Goal: Task Accomplishment & Management: Use online tool/utility

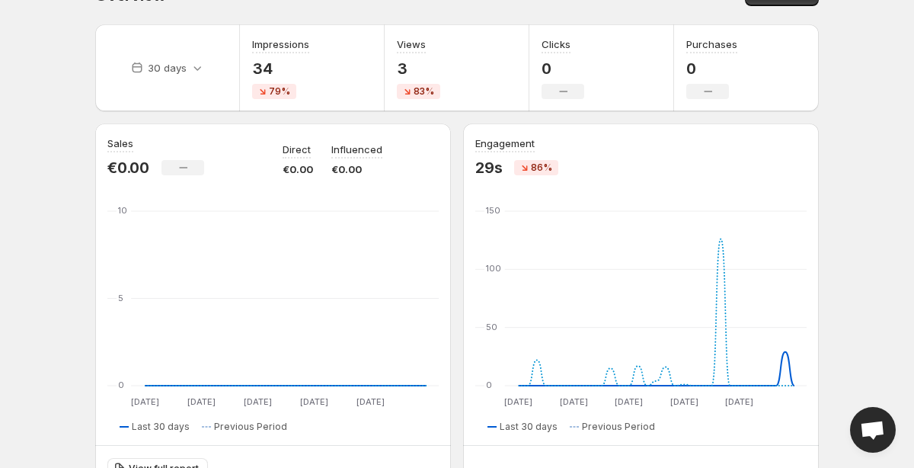
scroll to position [36, 0]
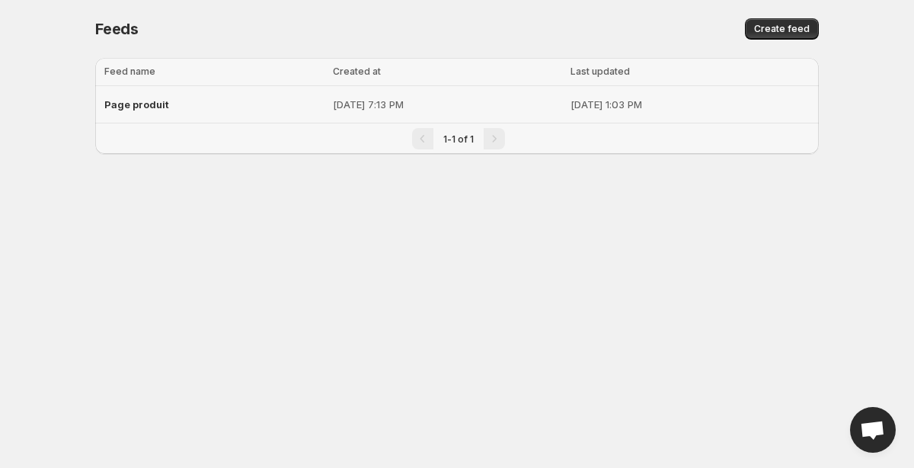
click at [248, 101] on div "Page produit" at bounding box center [213, 104] width 219 height 27
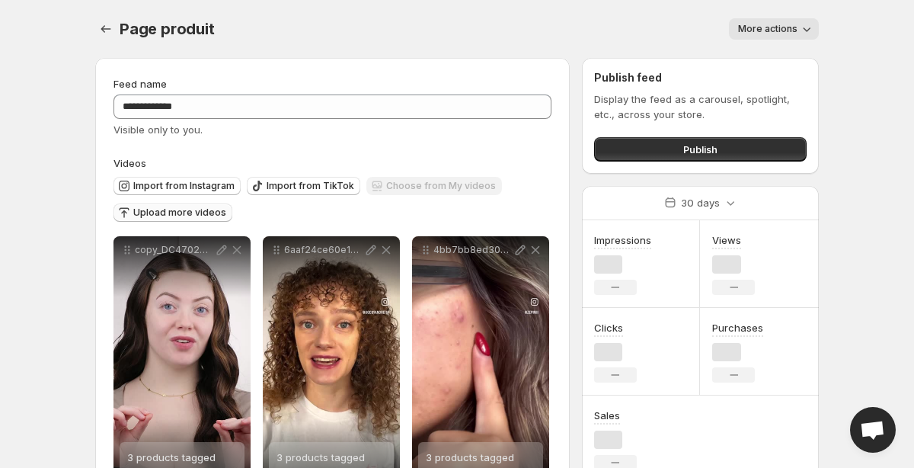
scroll to position [50, 0]
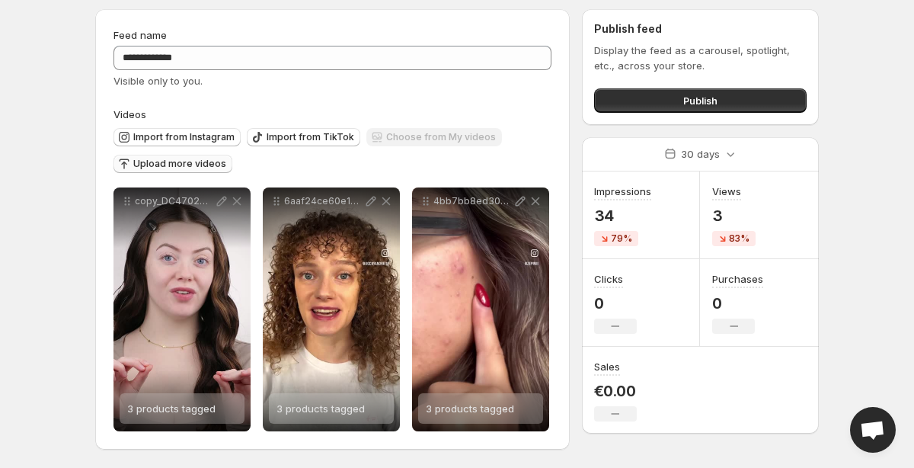
click at [174, 162] on span "Upload more videos" at bounding box center [179, 164] width 93 height 12
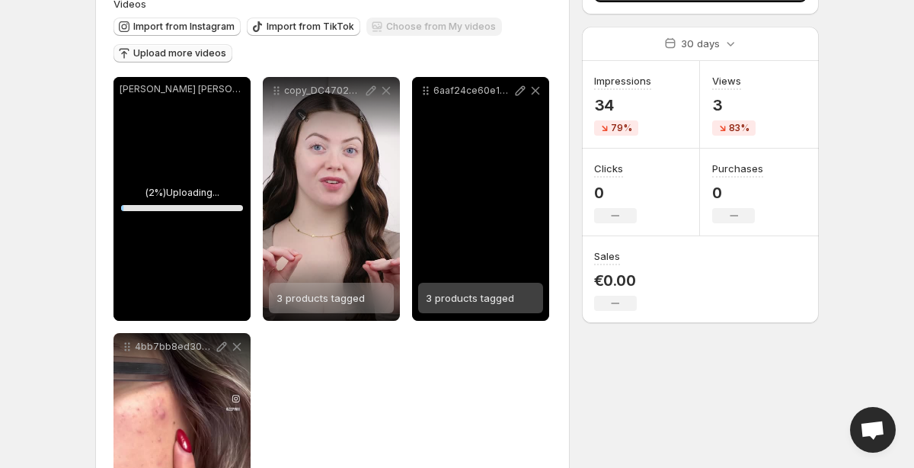
scroll to position [174, 0]
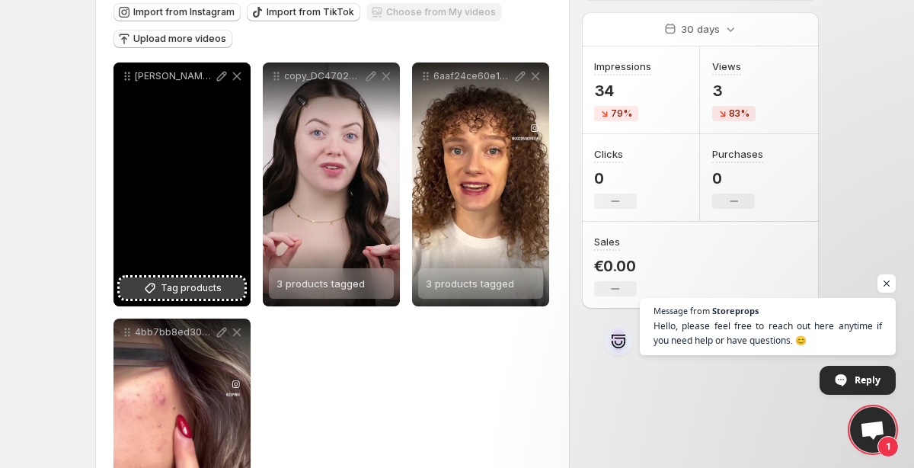
click at [158, 281] on icon at bounding box center [149, 287] width 15 height 15
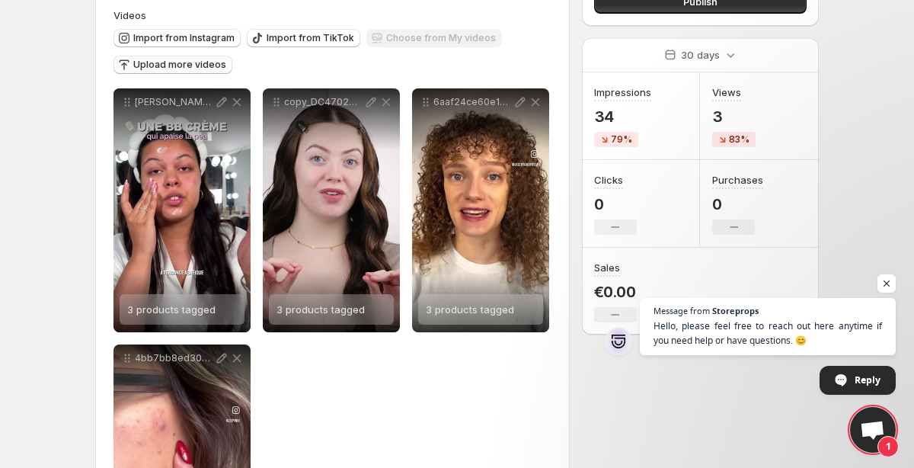
scroll to position [142, 0]
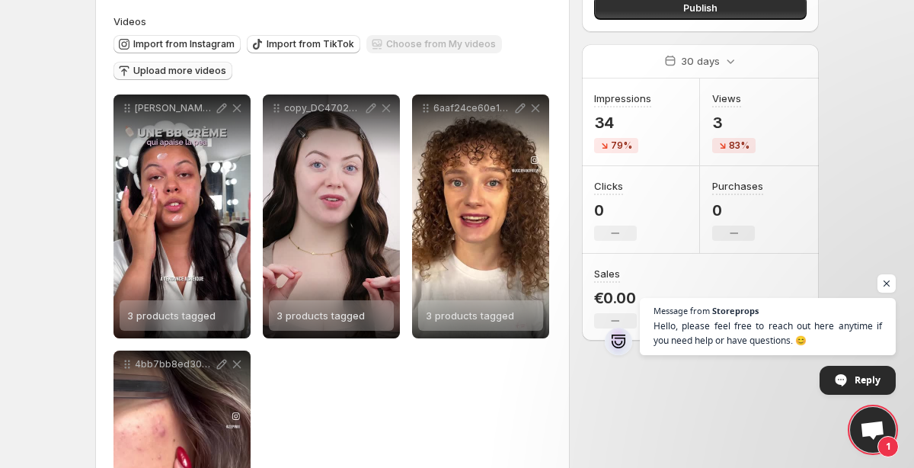
click at [144, 63] on button "Upload more videos" at bounding box center [172, 71] width 119 height 18
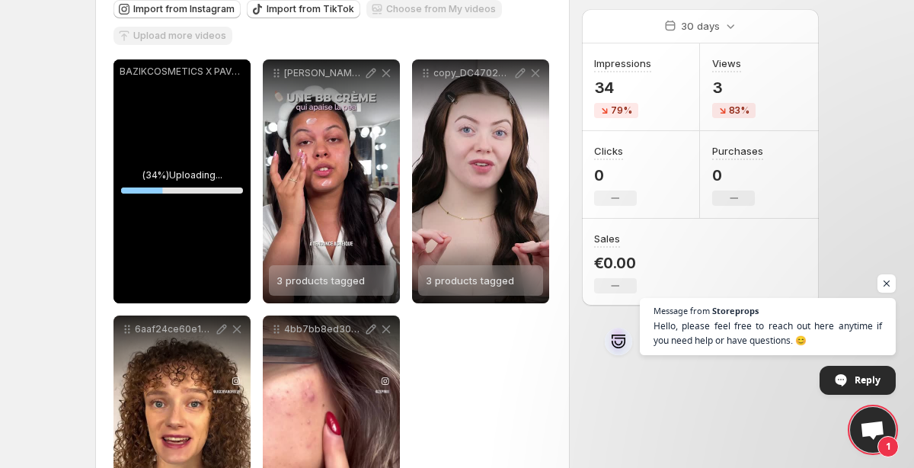
scroll to position [178, 0]
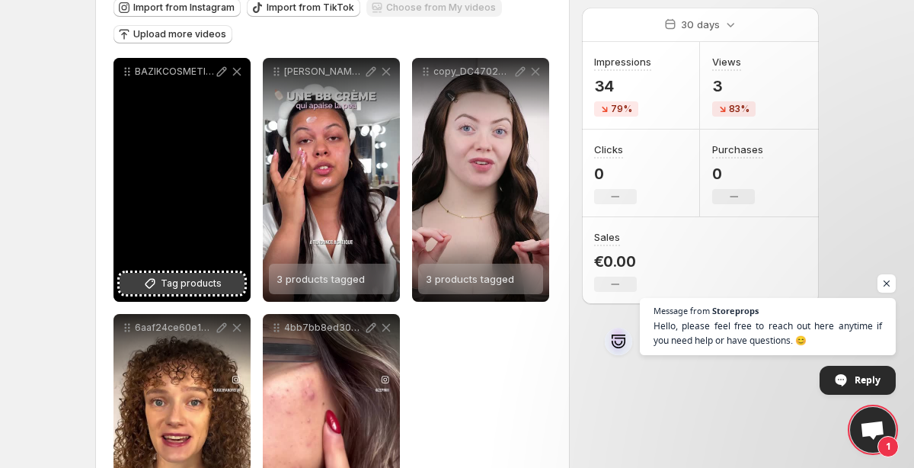
click at [185, 283] on span "Tag products" at bounding box center [191, 283] width 61 height 15
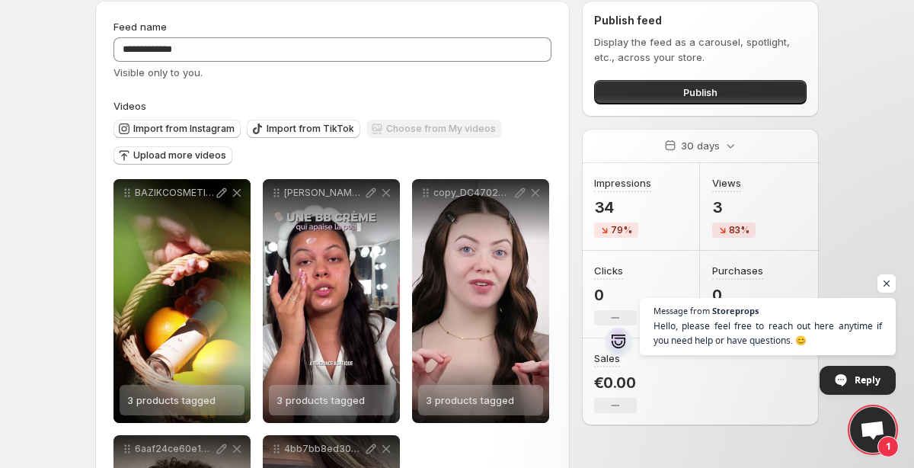
scroll to position [0, 0]
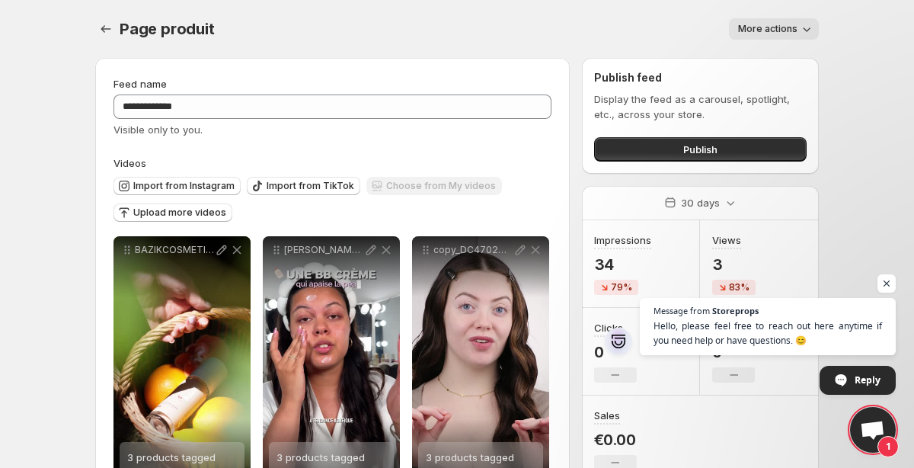
scroll to position [165, 0]
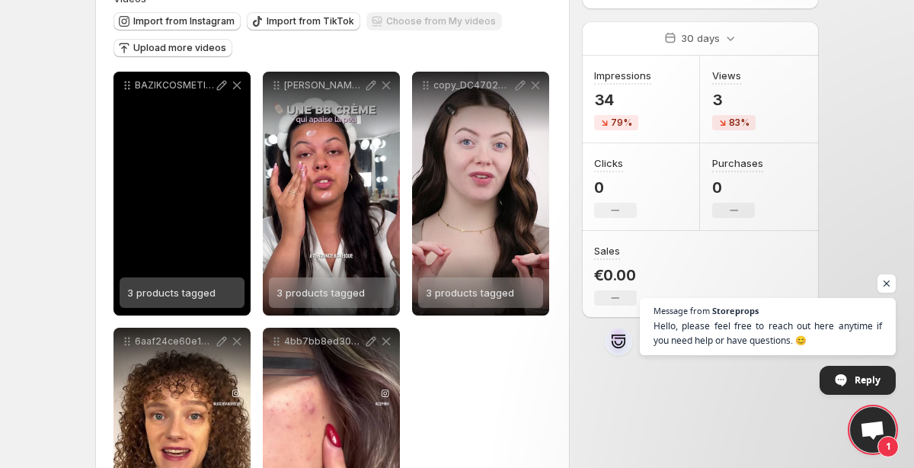
drag, startPoint x: 316, startPoint y: 201, endPoint x: 248, endPoint y: 197, distance: 67.9
click at [248, 197] on div "**********" at bounding box center [332, 322] width 438 height 500
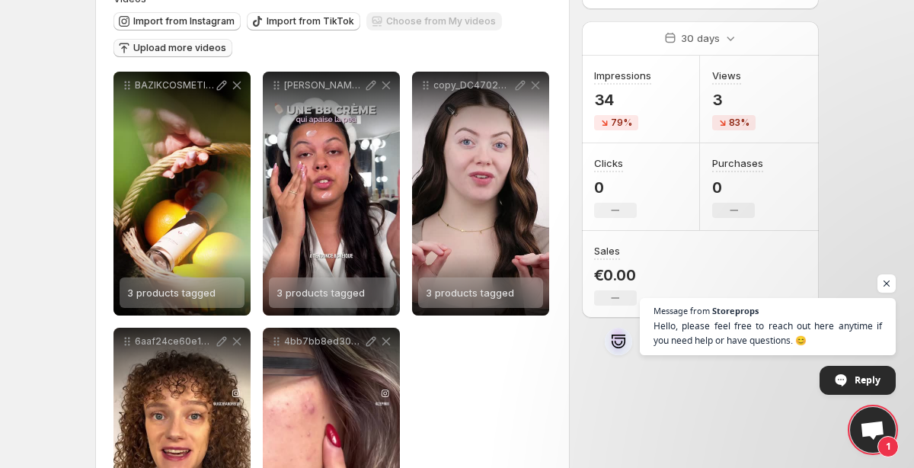
click at [126, 45] on icon "button" at bounding box center [124, 47] width 15 height 15
